Goal: Transaction & Acquisition: Purchase product/service

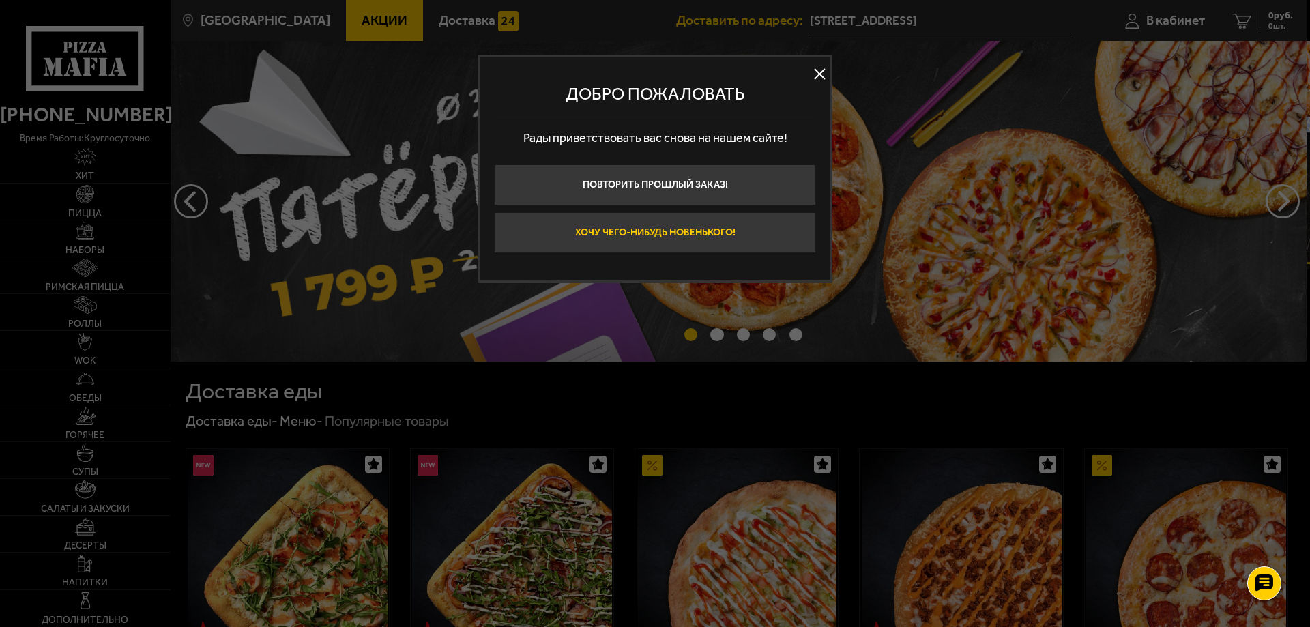
click at [658, 224] on button "Хочу чего-нибудь новенького!" at bounding box center [655, 232] width 322 height 41
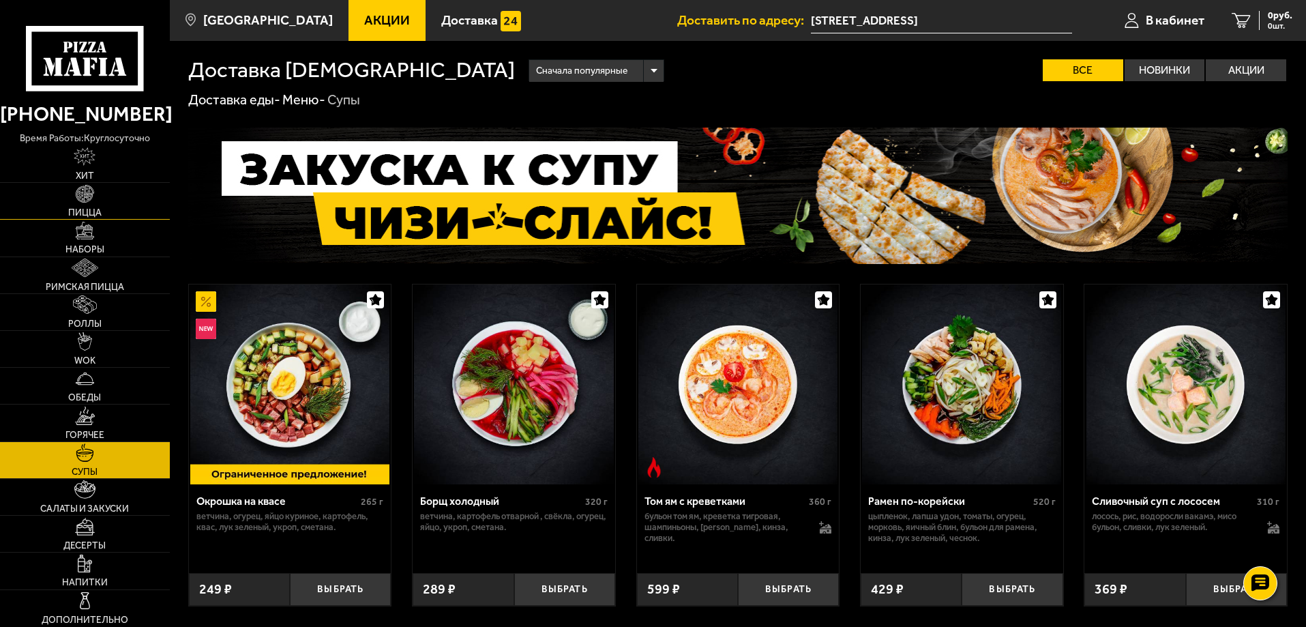
click at [75, 198] on link "Пицца" at bounding box center [85, 201] width 170 height 36
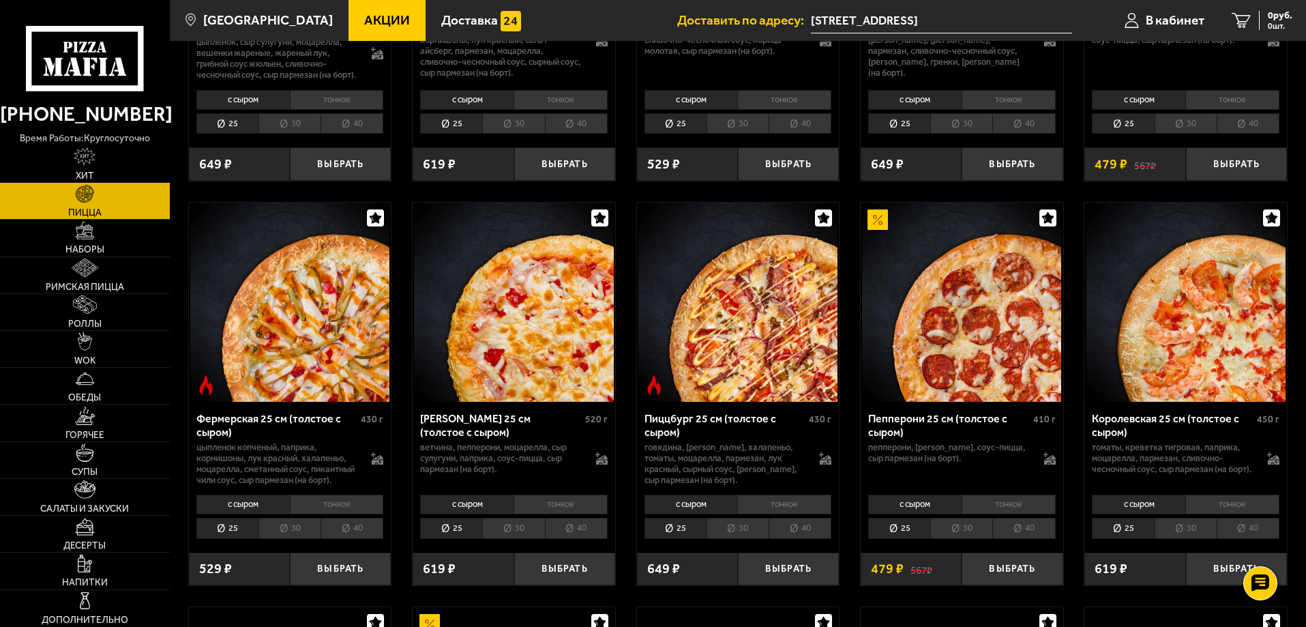
scroll to position [750, 0]
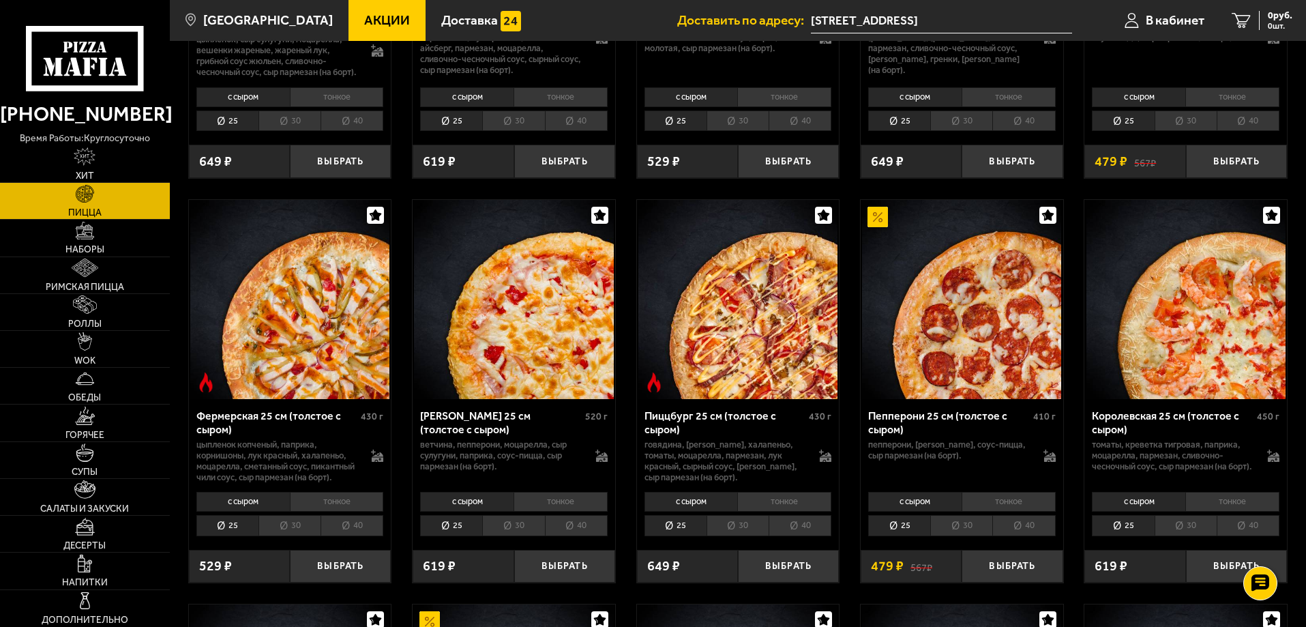
click at [353, 536] on li "40" at bounding box center [352, 525] width 63 height 21
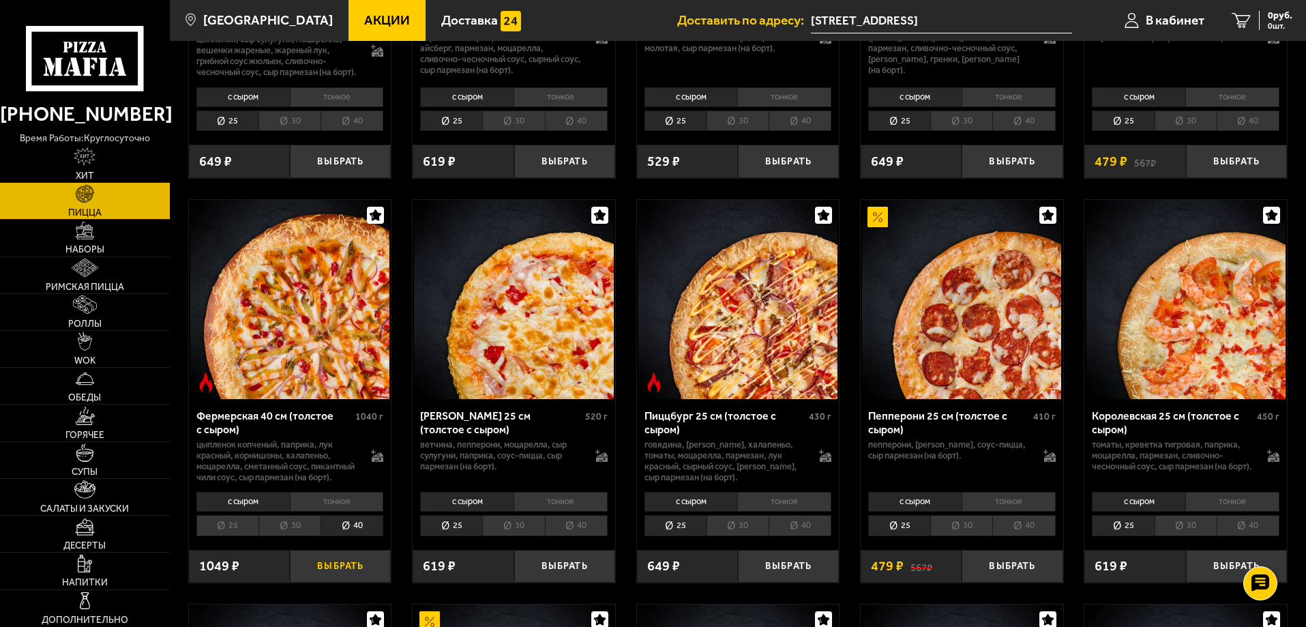
click at [345, 583] on button "Выбрать" at bounding box center [340, 566] width 101 height 33
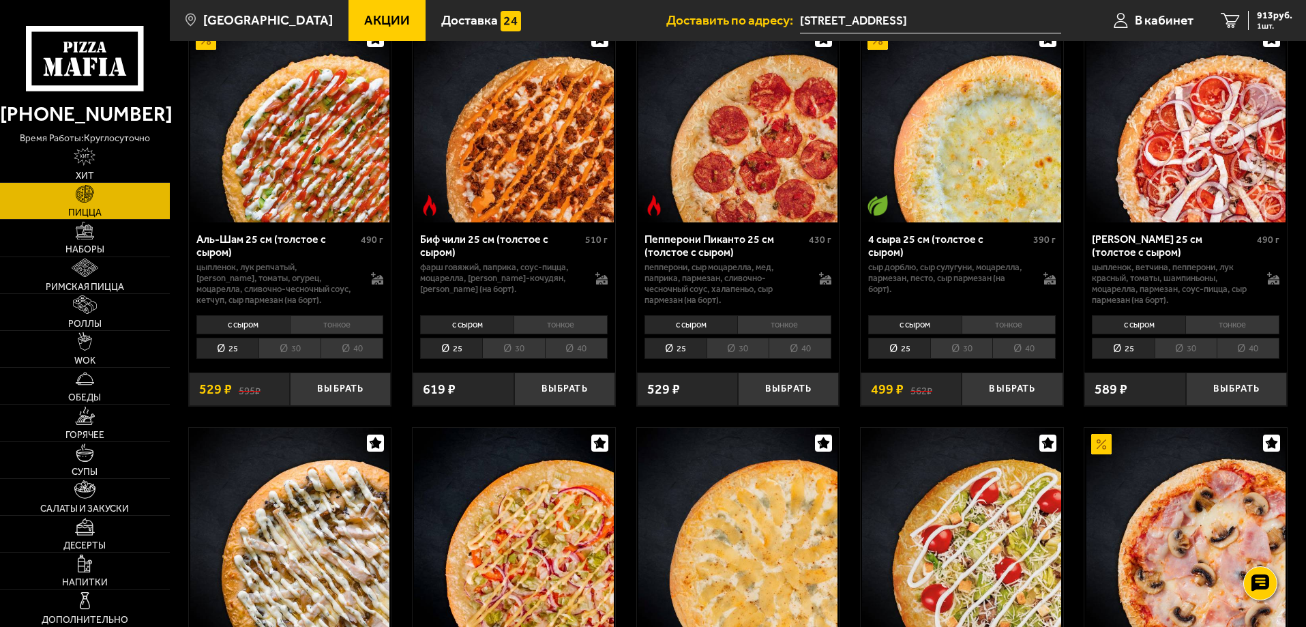
scroll to position [0, 0]
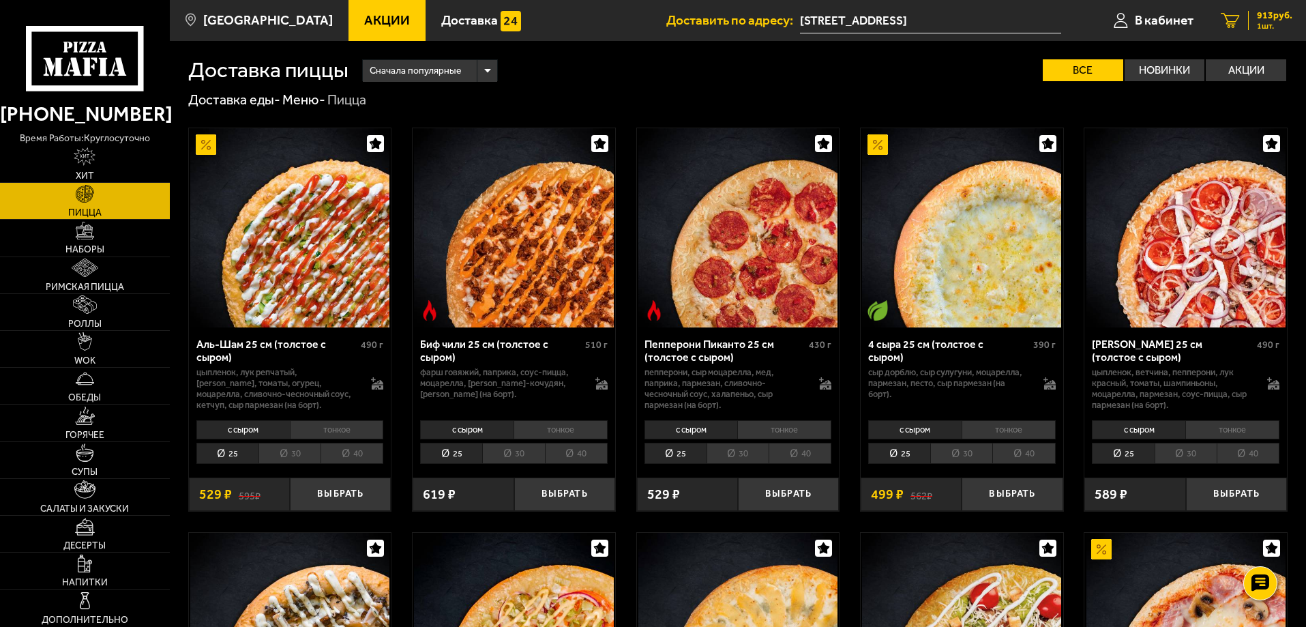
click at [1266, 20] on span "913 руб." at bounding box center [1274, 16] width 35 height 10
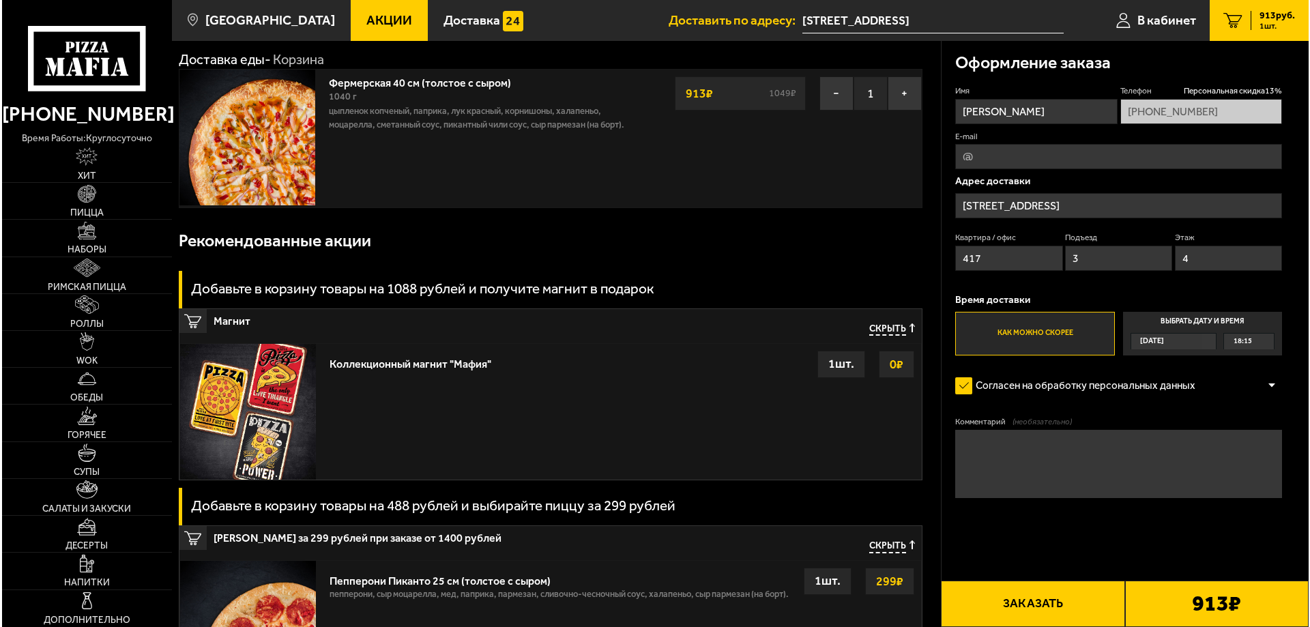
scroll to position [68, 0]
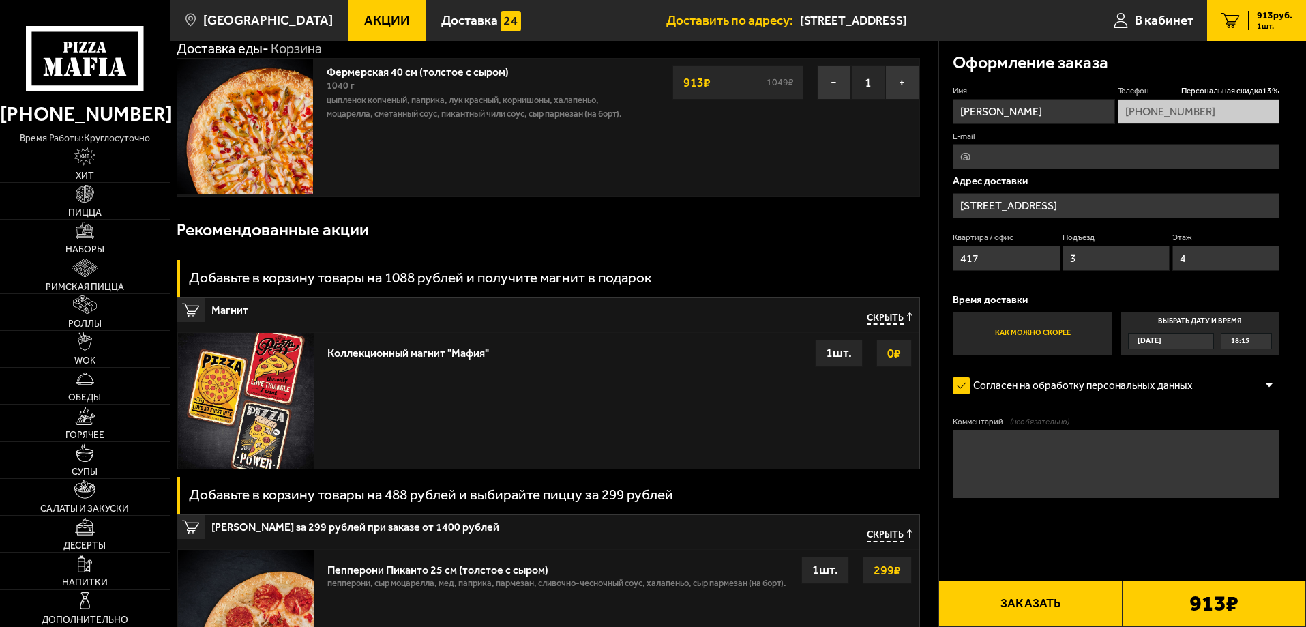
click at [1078, 604] on button "Заказать" at bounding box center [1031, 604] width 184 height 46
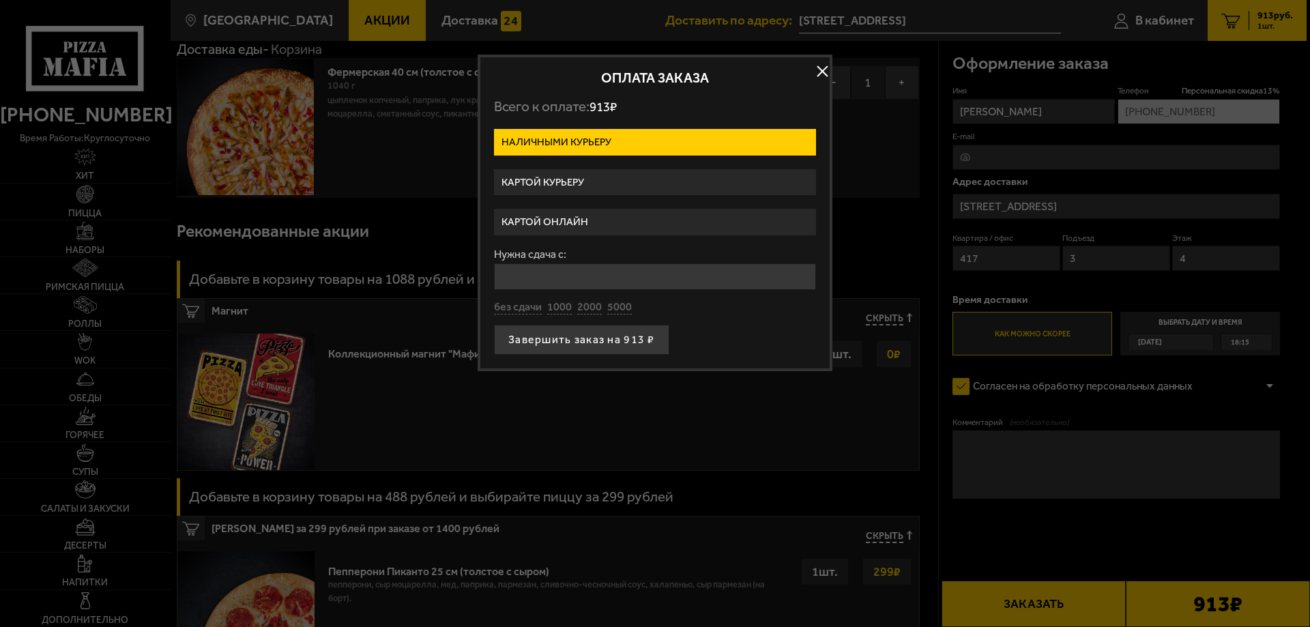
click at [607, 184] on label "Картой курьеру" at bounding box center [655, 182] width 322 height 27
click at [0, 0] on input "Картой курьеру" at bounding box center [0, 0] width 0 height 0
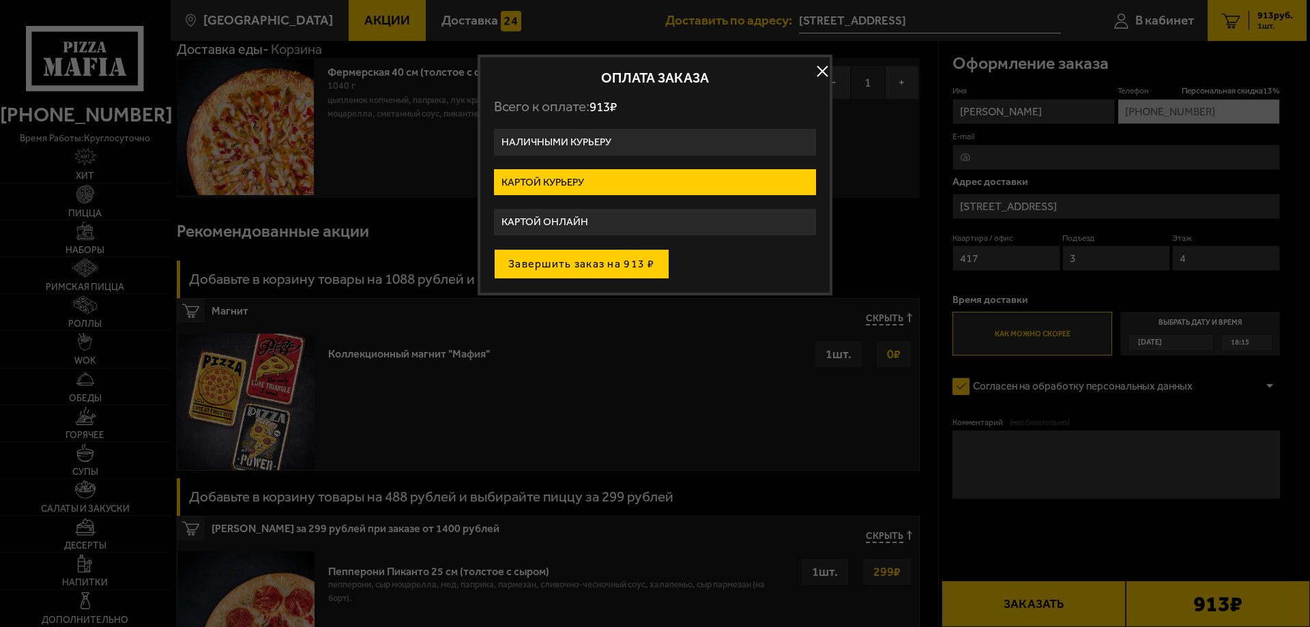
click at [602, 274] on button "Завершить заказ на 913 ₽" at bounding box center [581, 264] width 175 height 30
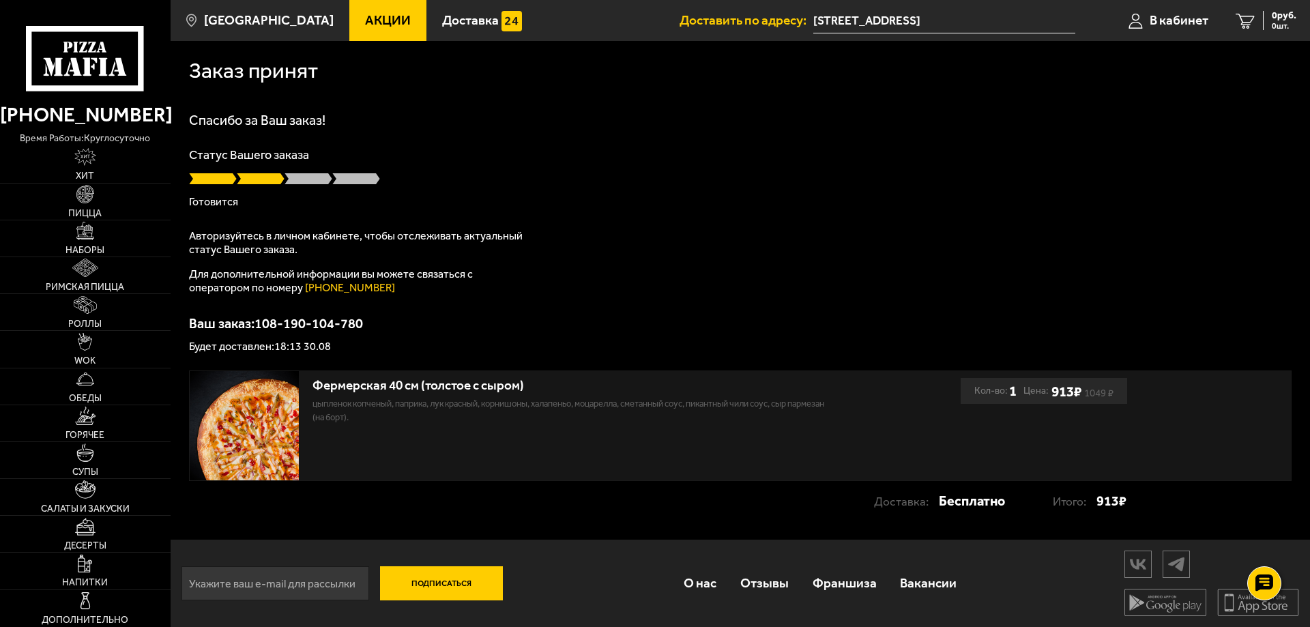
click at [677, 156] on p "Статус Вашего заказа" at bounding box center [740, 155] width 1103 height 12
click at [630, 155] on p "Статус Вашего заказа" at bounding box center [740, 155] width 1103 height 12
